Goal: Information Seeking & Learning: Find specific fact

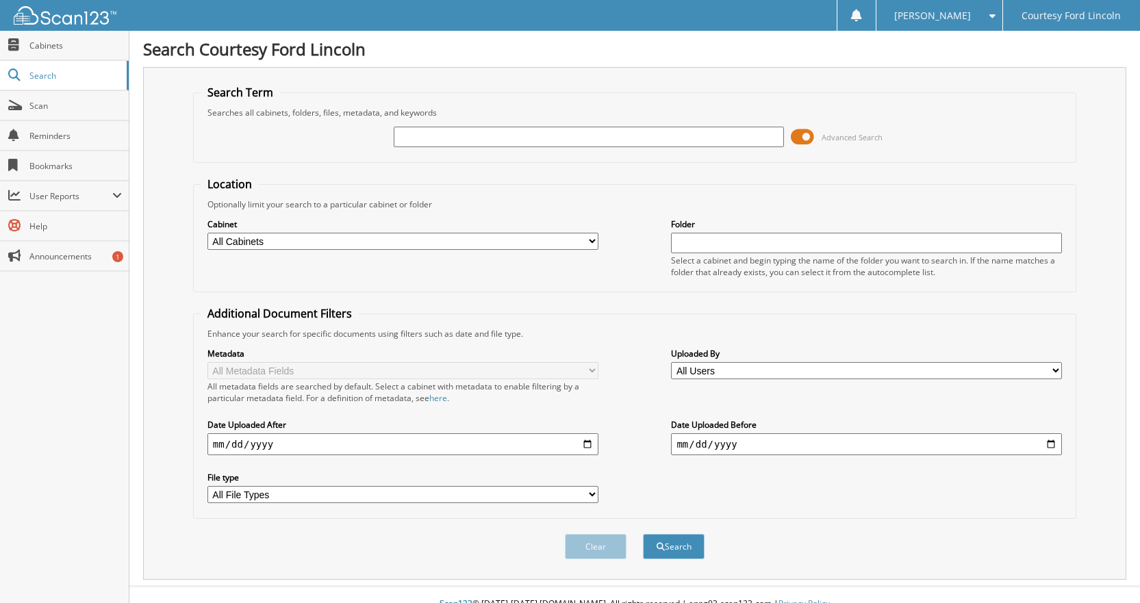
click at [808, 135] on span at bounding box center [802, 137] width 23 height 21
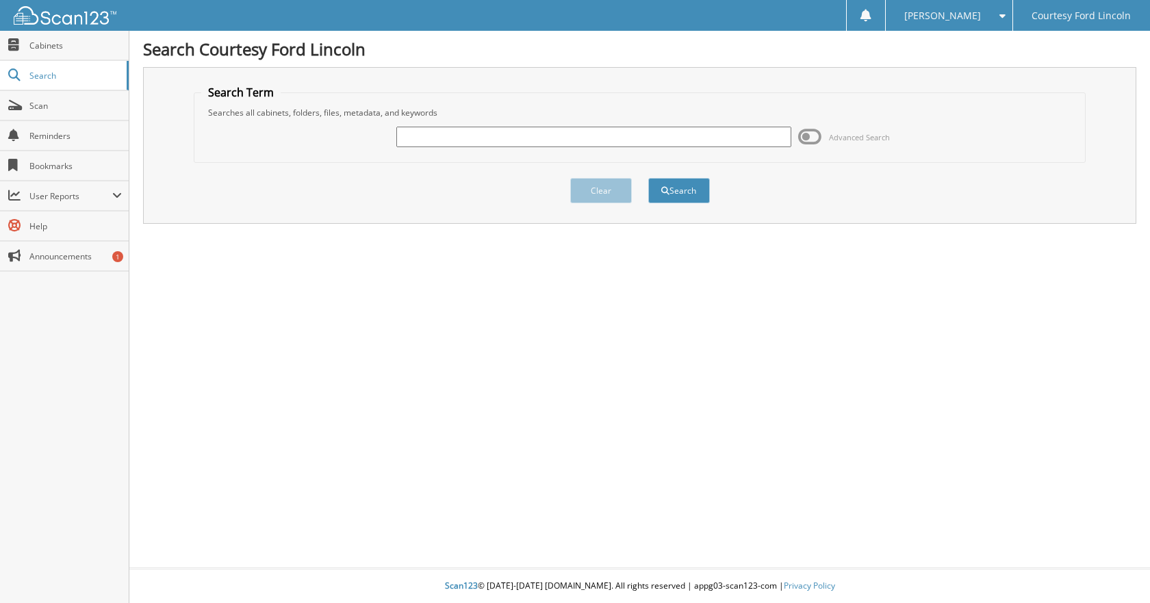
click at [426, 138] on input "text" at bounding box center [593, 137] width 395 height 21
type input "236376"
click at [677, 196] on button "Search" at bounding box center [679, 190] width 62 height 25
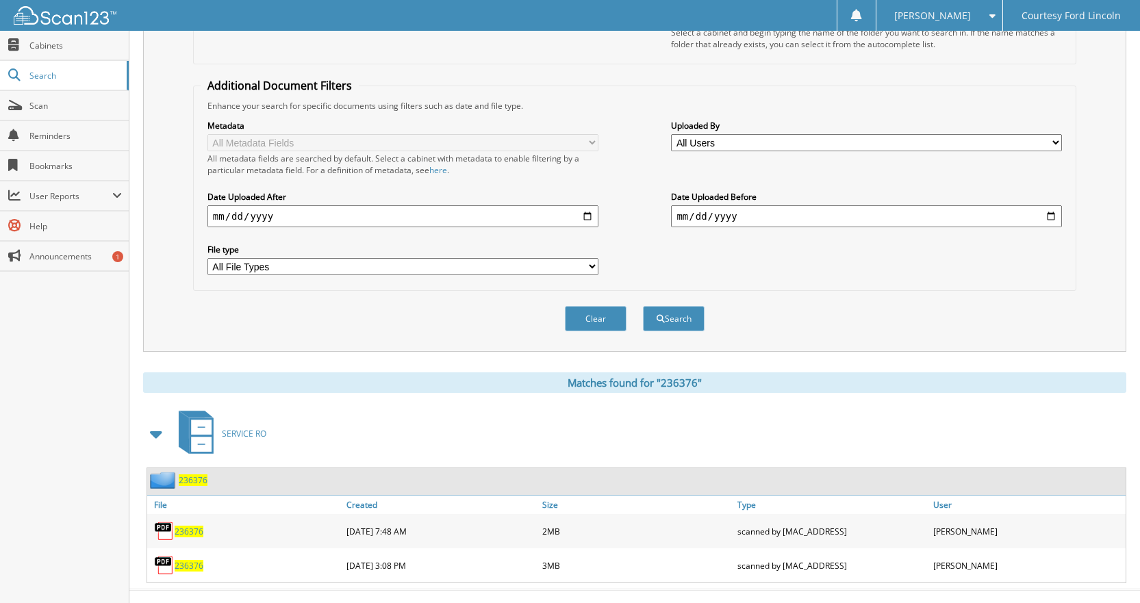
scroll to position [250, 0]
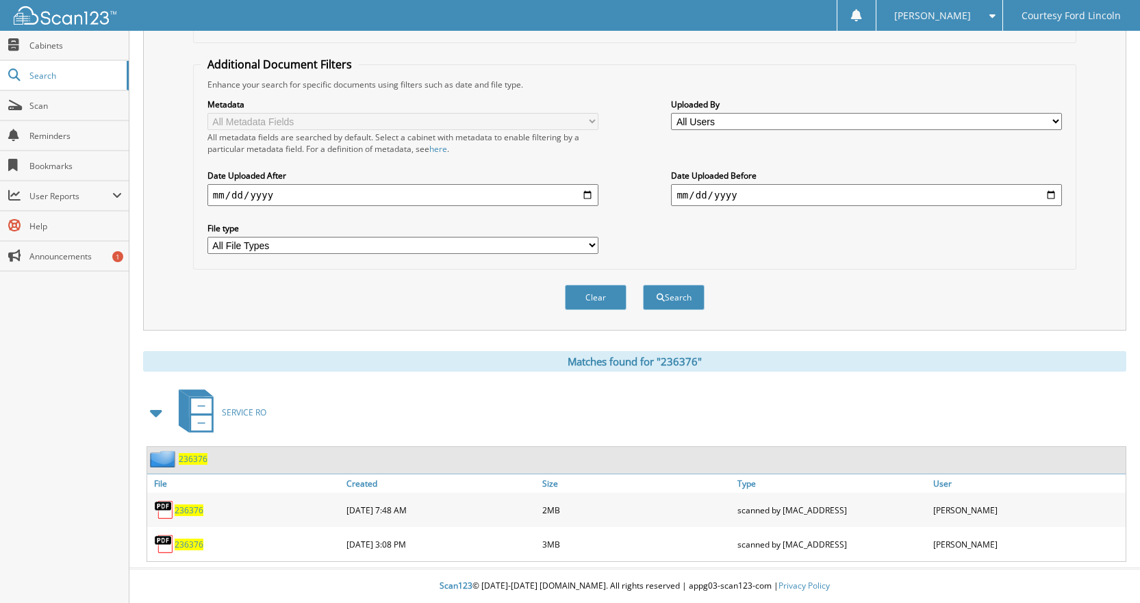
click at [190, 543] on span "236376" at bounding box center [189, 545] width 29 height 12
click at [184, 510] on span "236376" at bounding box center [189, 510] width 29 height 12
